Goal: Task Accomplishment & Management: Manage account settings

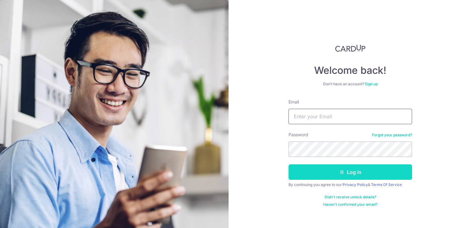
type input "[EMAIL_ADDRESS][DOMAIN_NAME]"
click at [360, 174] on button "Log in" at bounding box center [349, 171] width 123 height 15
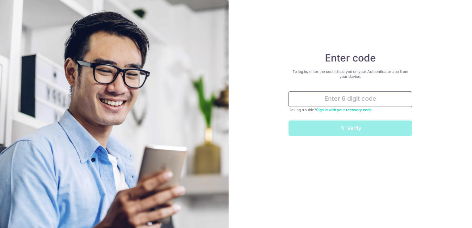
click at [356, 99] on input "text" at bounding box center [349, 98] width 123 height 15
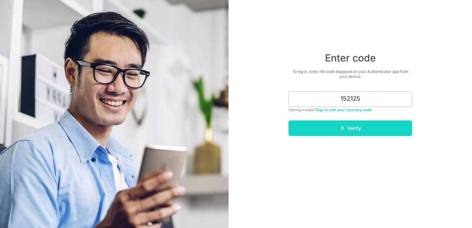
type input "152125"
click at [360, 131] on button "Verify" at bounding box center [349, 127] width 123 height 15
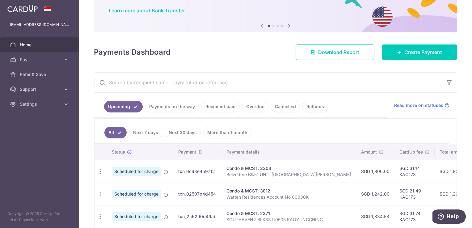
scroll to position [62, 0]
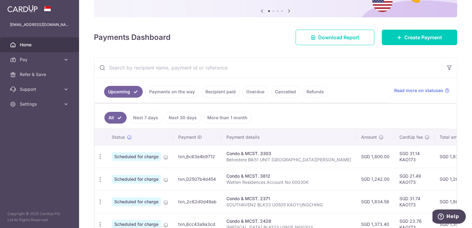
click at [174, 92] on link "Payments on the way" at bounding box center [172, 92] width 54 height 12
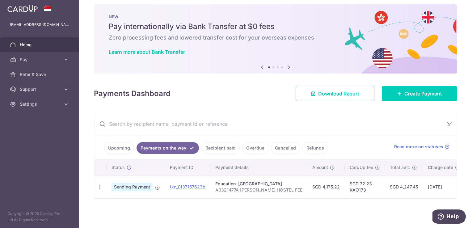
scroll to position [8, 0]
click at [116, 146] on link "Upcoming" at bounding box center [119, 148] width 30 height 12
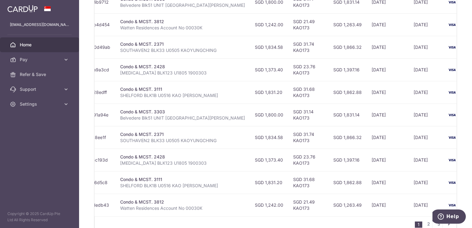
scroll to position [93, 0]
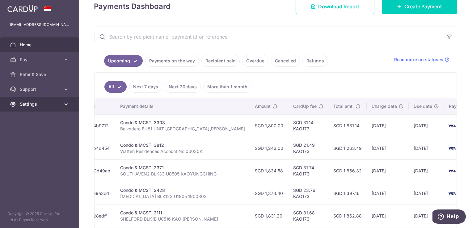
click at [30, 105] on span "Settings" at bounding box center [40, 104] width 41 height 6
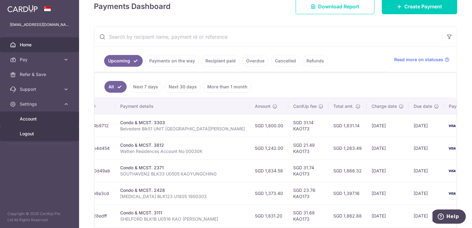
drag, startPoint x: 34, startPoint y: 136, endPoint x: 73, endPoint y: 114, distance: 45.3
click at [34, 136] on link "Logout" at bounding box center [39, 133] width 79 height 15
